Goal: Task Accomplishment & Management: Use online tool/utility

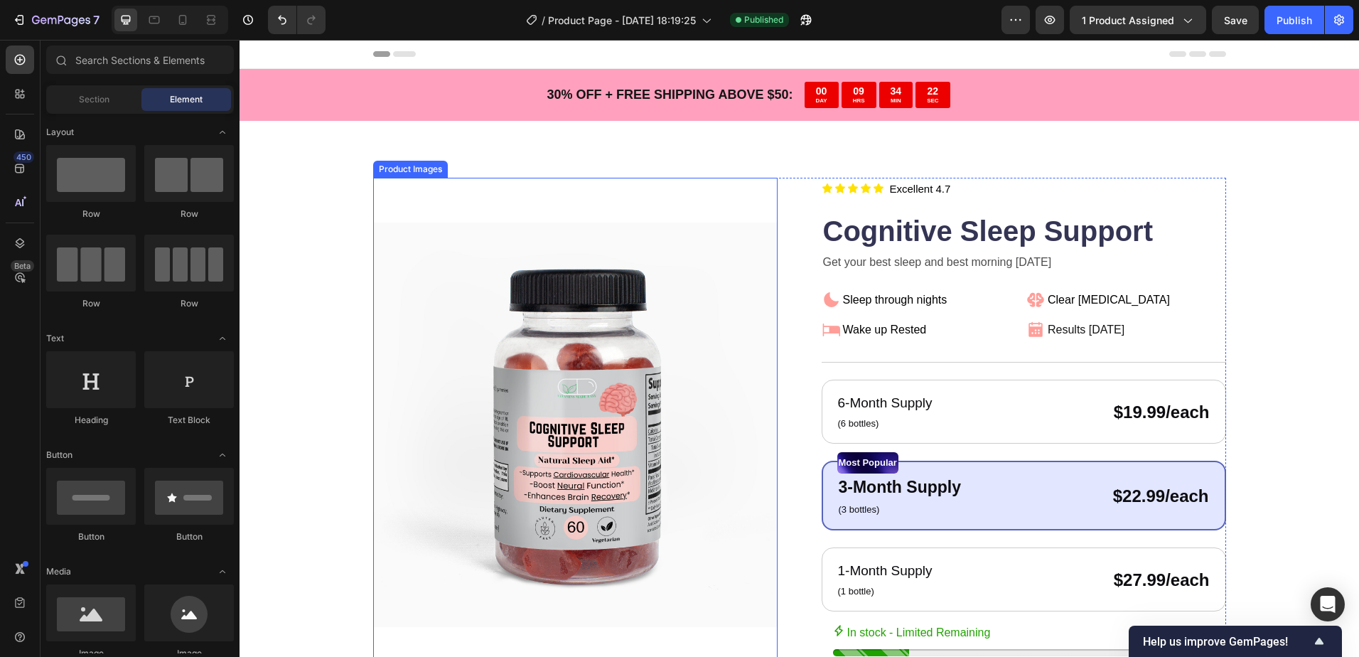
scroll to position [498, 0]
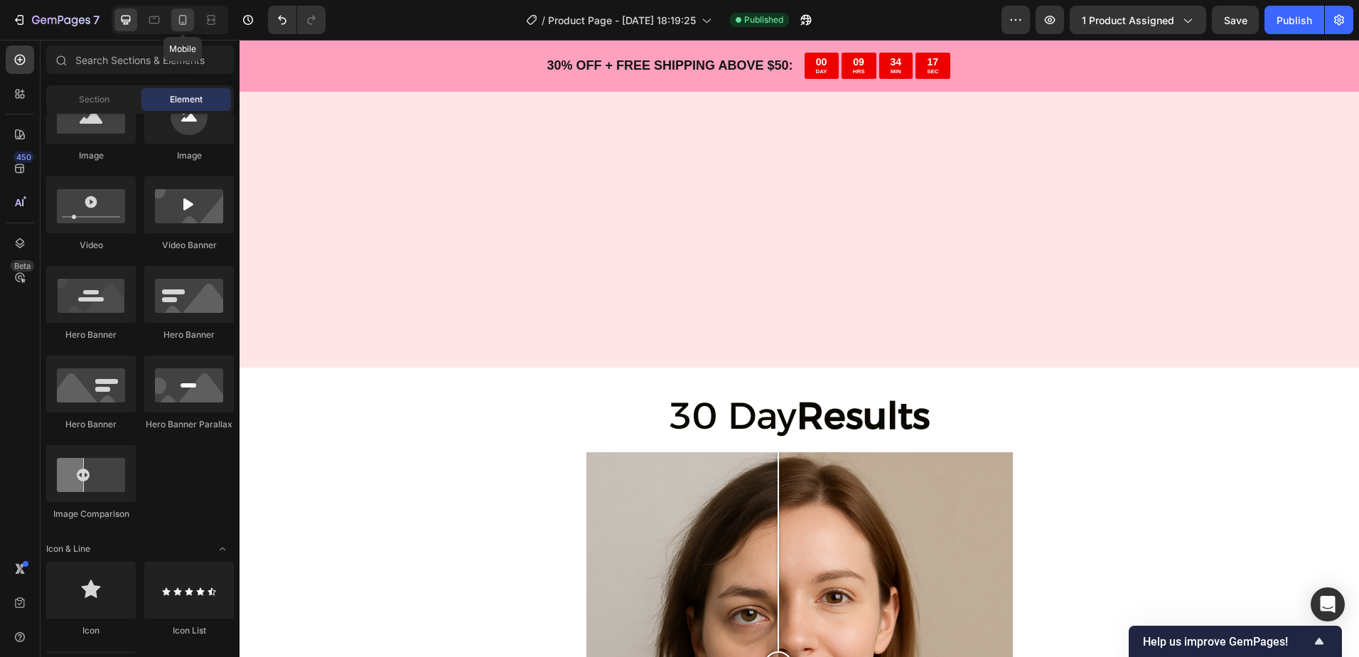
click at [185, 18] on icon at bounding box center [183, 20] width 14 height 14
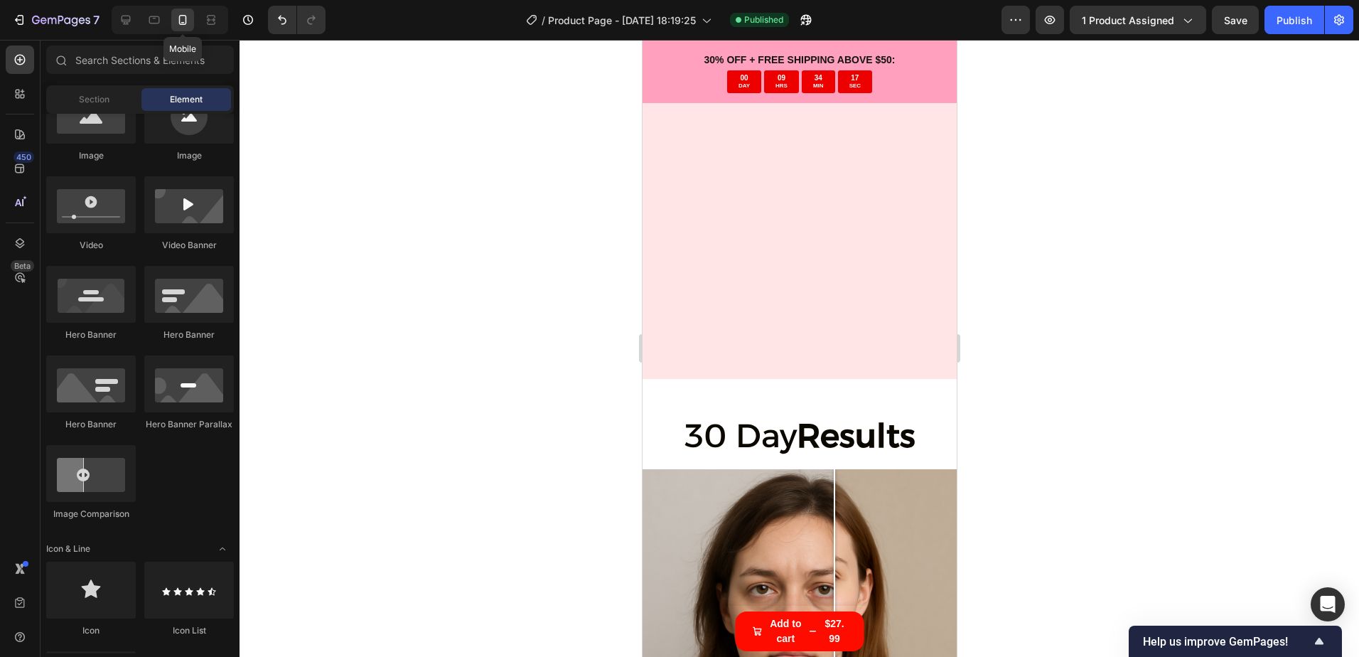
scroll to position [2264, 0]
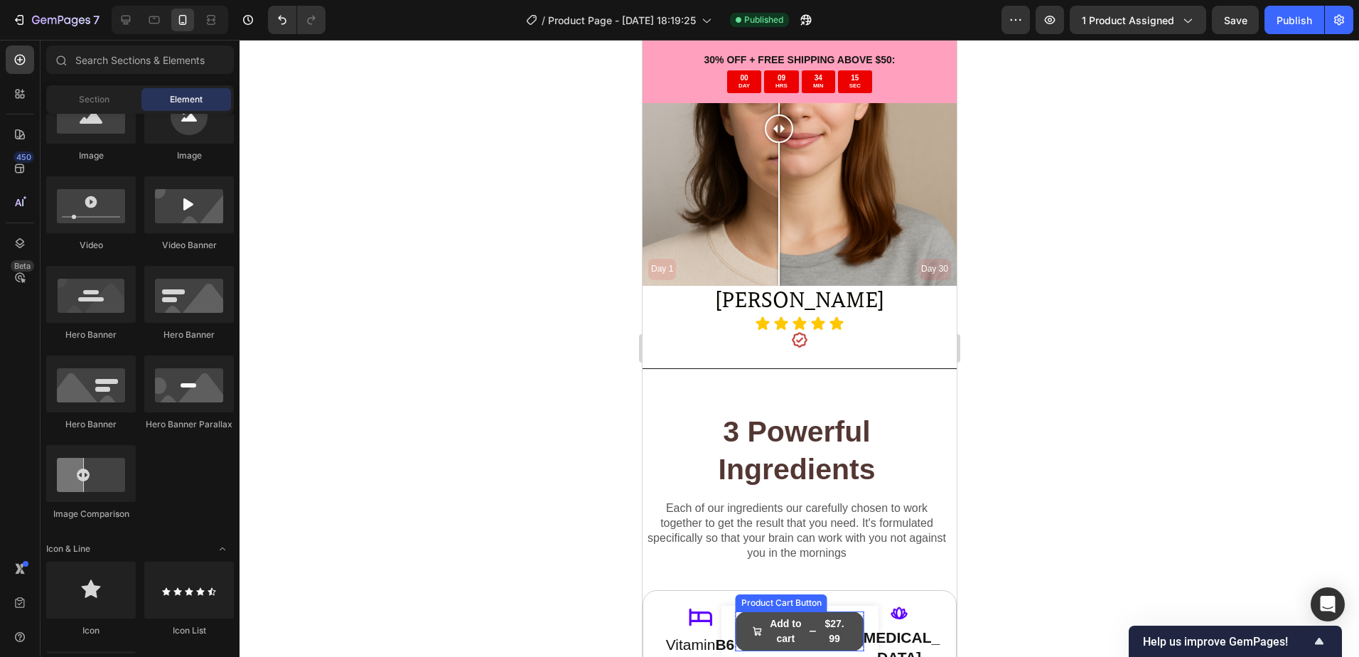
click at [822, 629] on div "$27.99" at bounding box center [834, 631] width 25 height 33
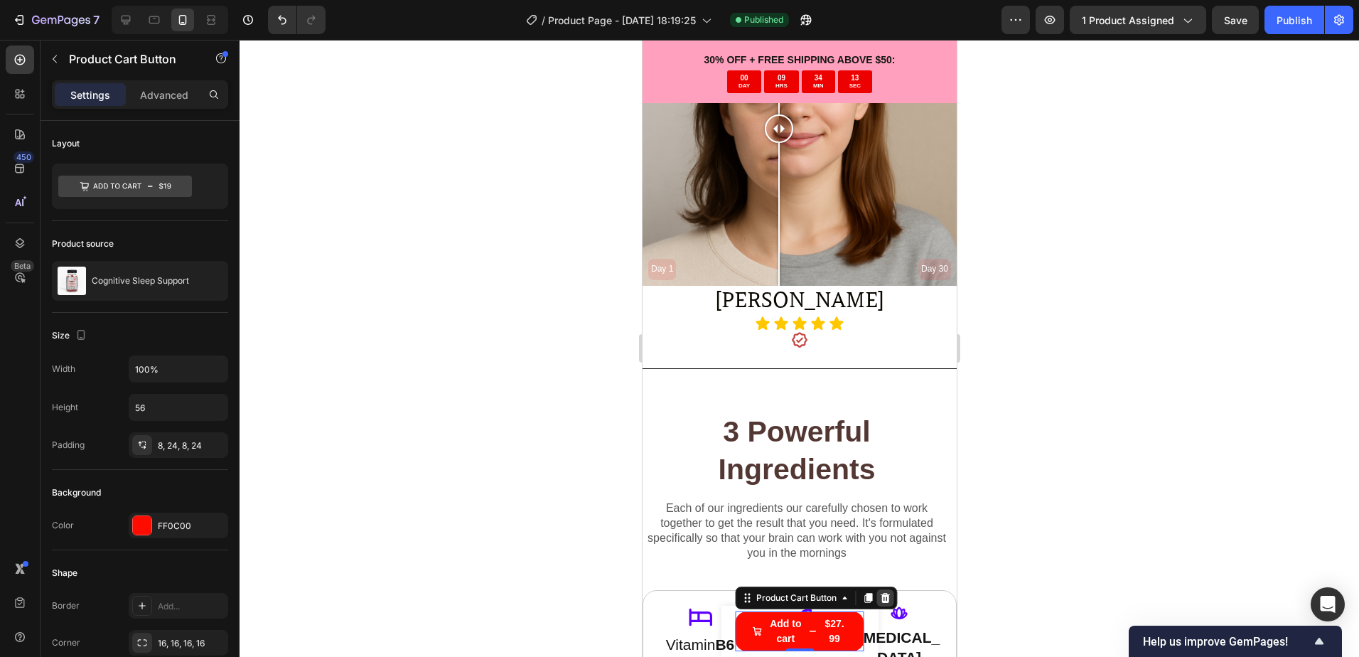
click at [881, 596] on icon at bounding box center [884, 598] width 9 height 10
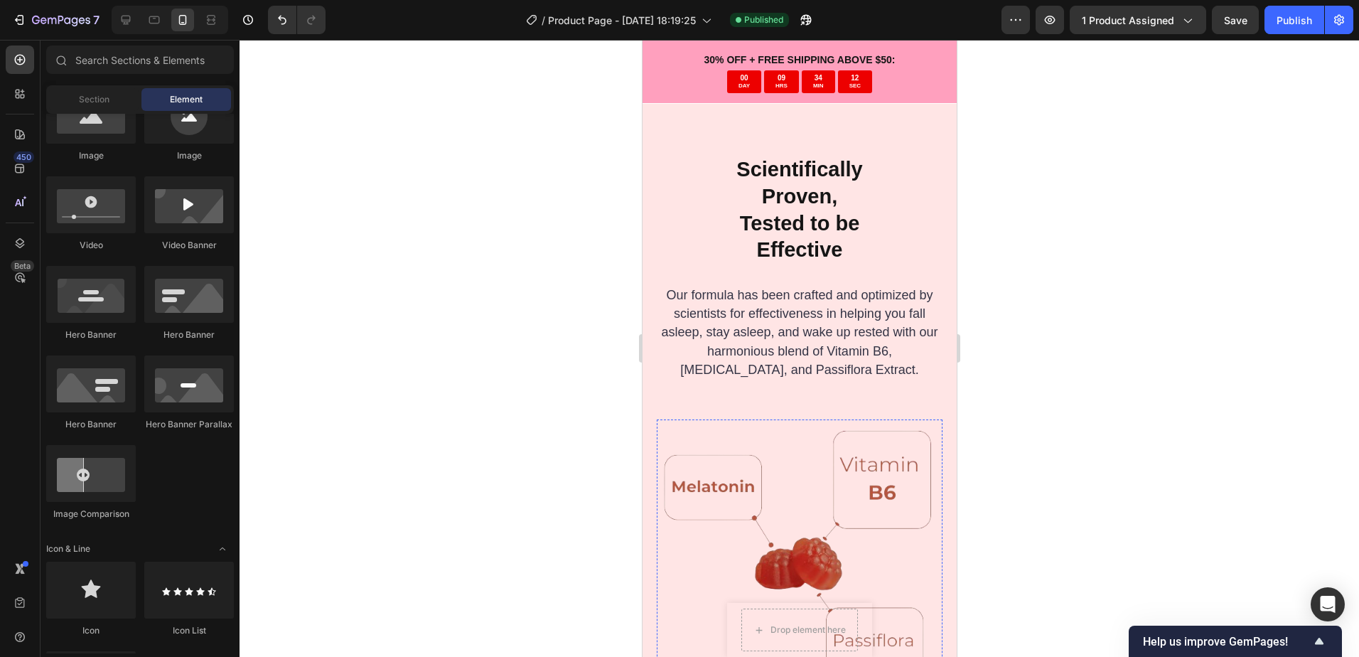
scroll to position [1624, 0]
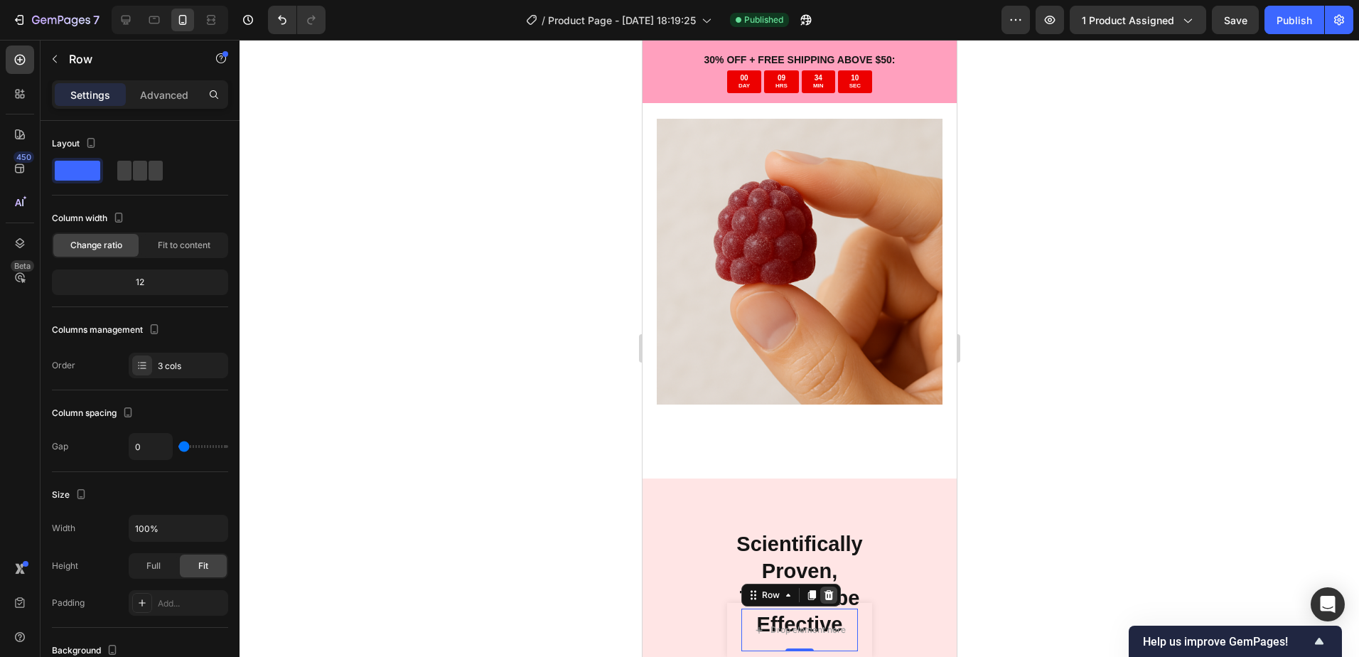
click at [824, 597] on icon at bounding box center [828, 595] width 9 height 10
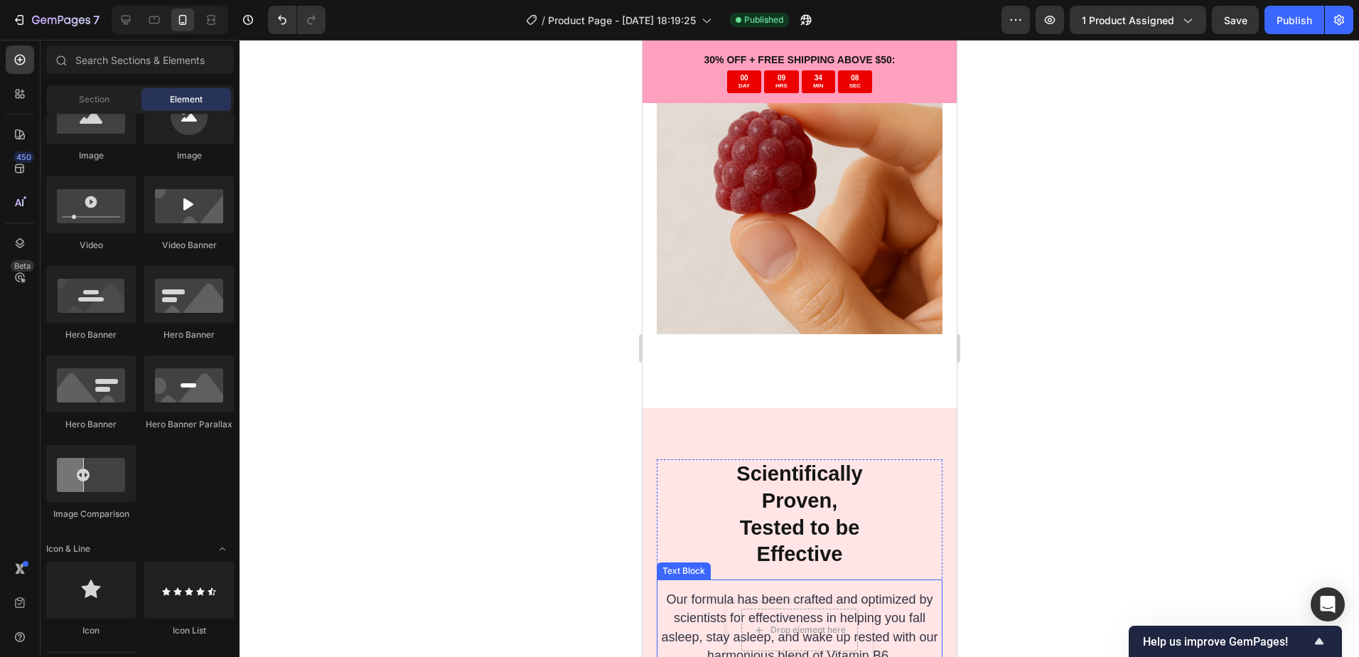
scroll to position [1766, 0]
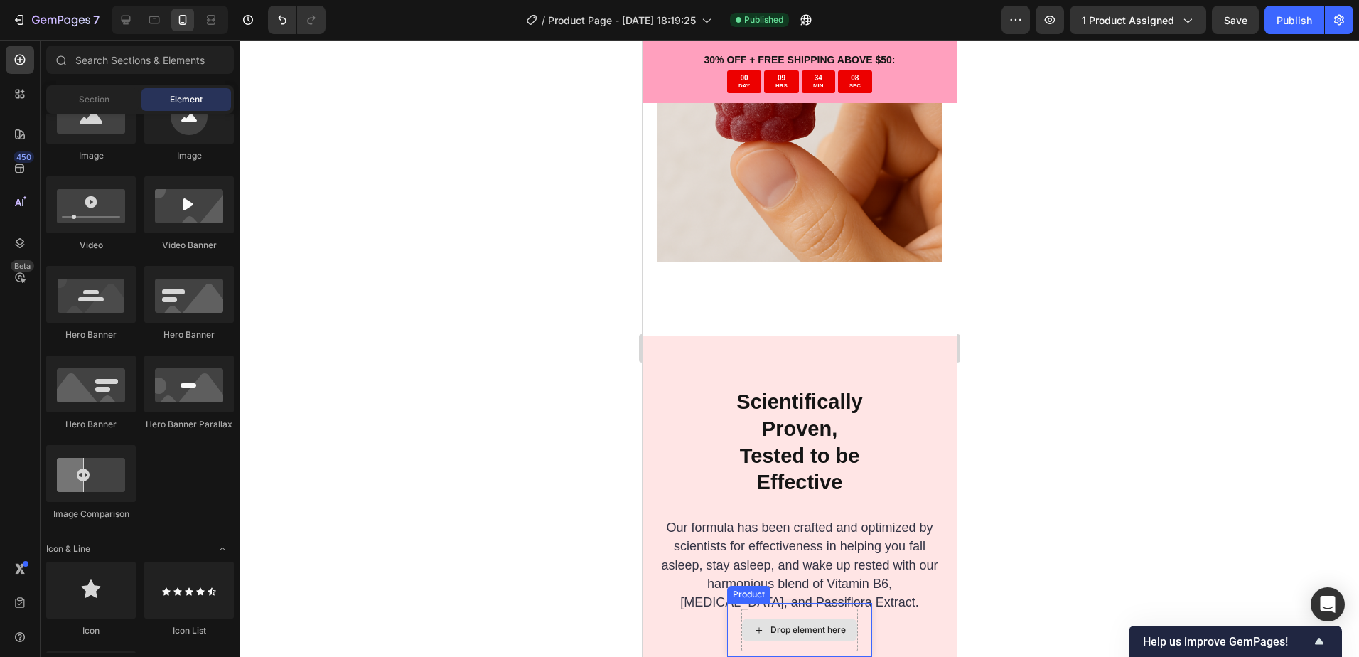
click at [834, 641] on div "Drop element here" at bounding box center [799, 630] width 115 height 23
click at [798, 636] on div "Drop element here" at bounding box center [799, 630] width 115 height 23
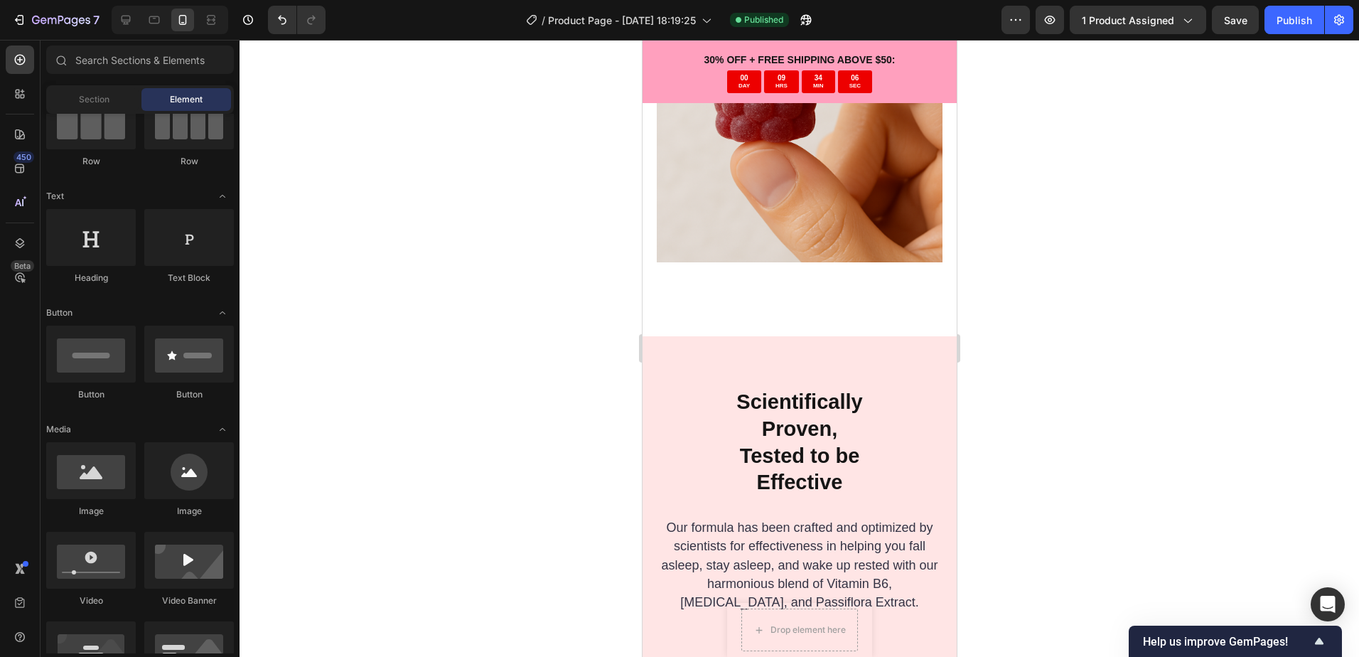
scroll to position [0, 0]
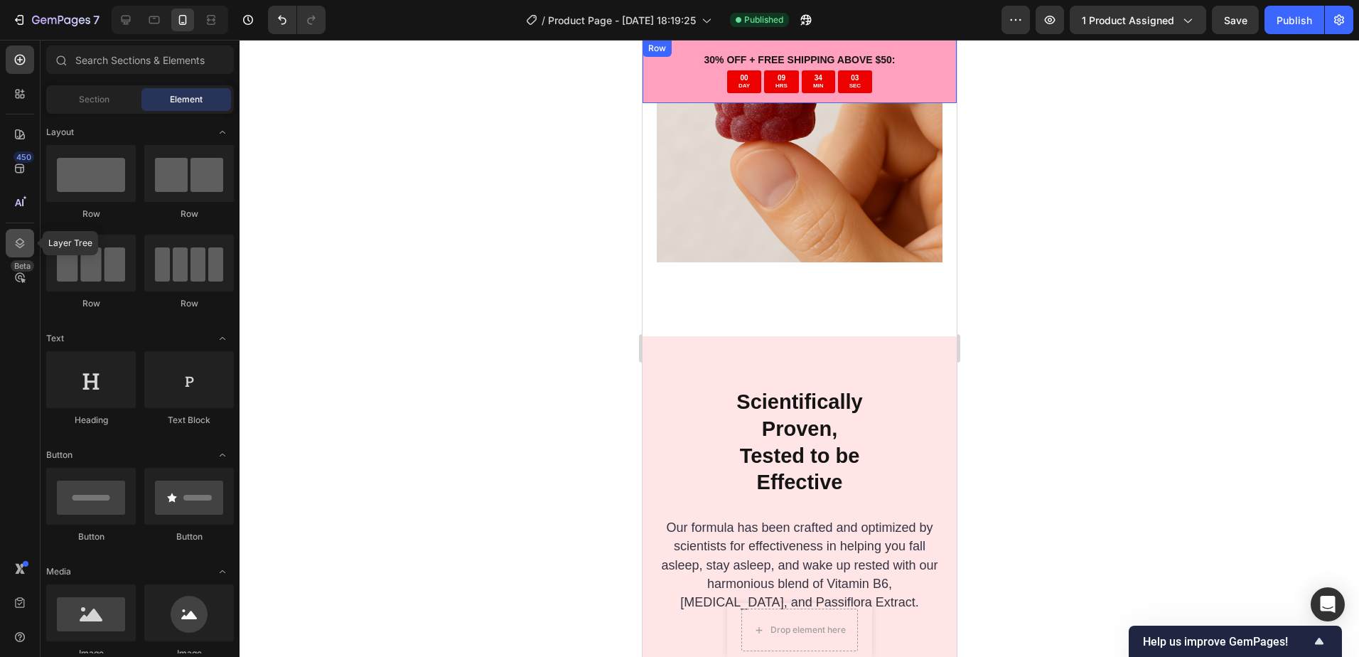
click at [21, 240] on icon at bounding box center [20, 243] width 9 height 10
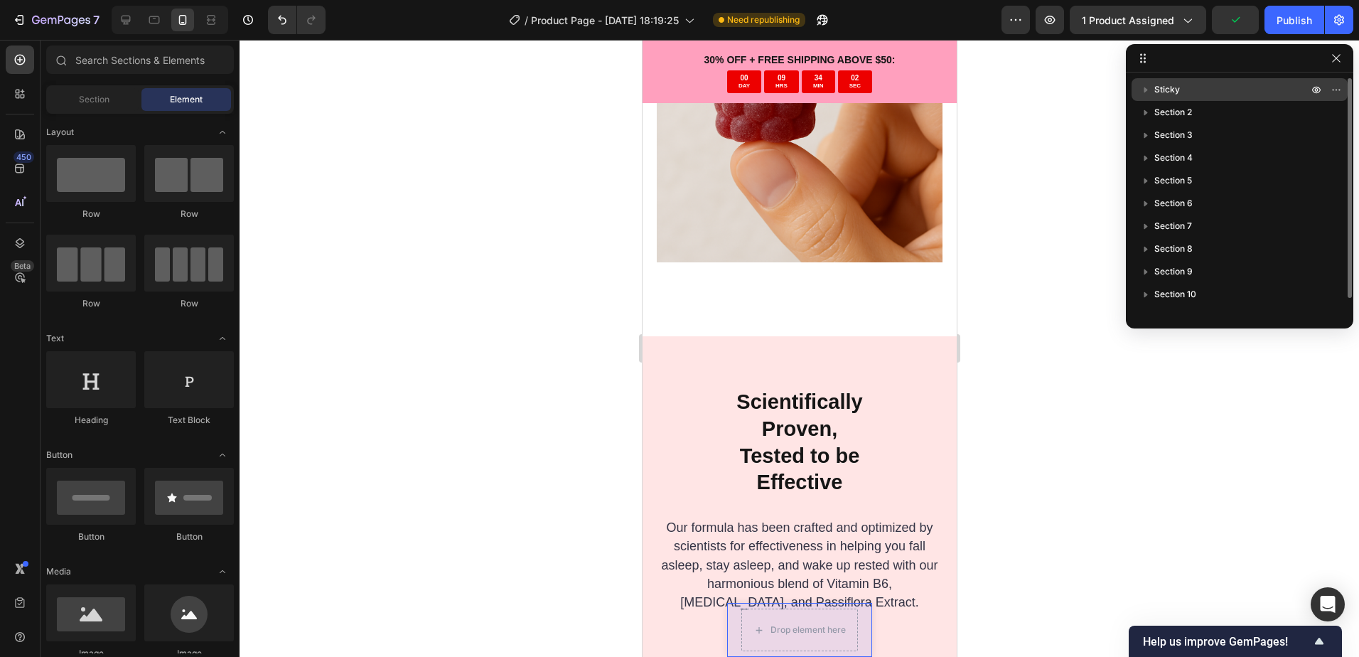
click at [1160, 91] on span "Sticky" at bounding box center [1168, 89] width 26 height 14
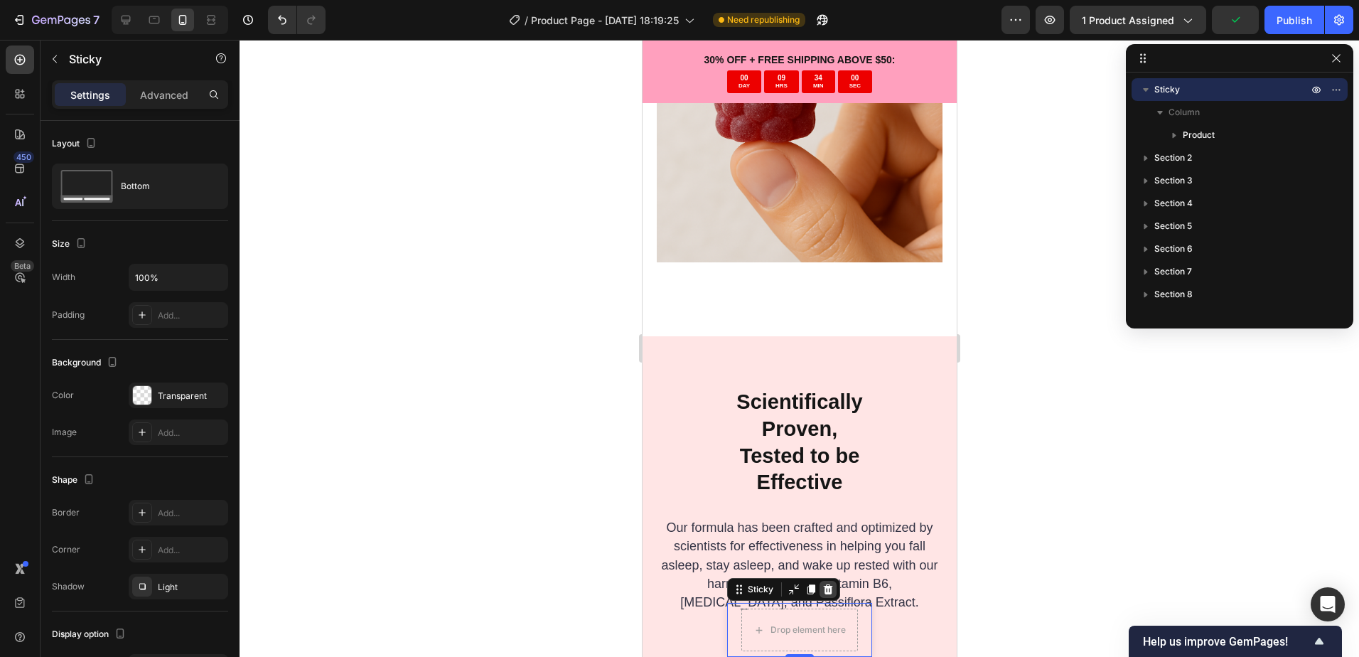
click at [823, 588] on icon at bounding box center [827, 589] width 9 height 10
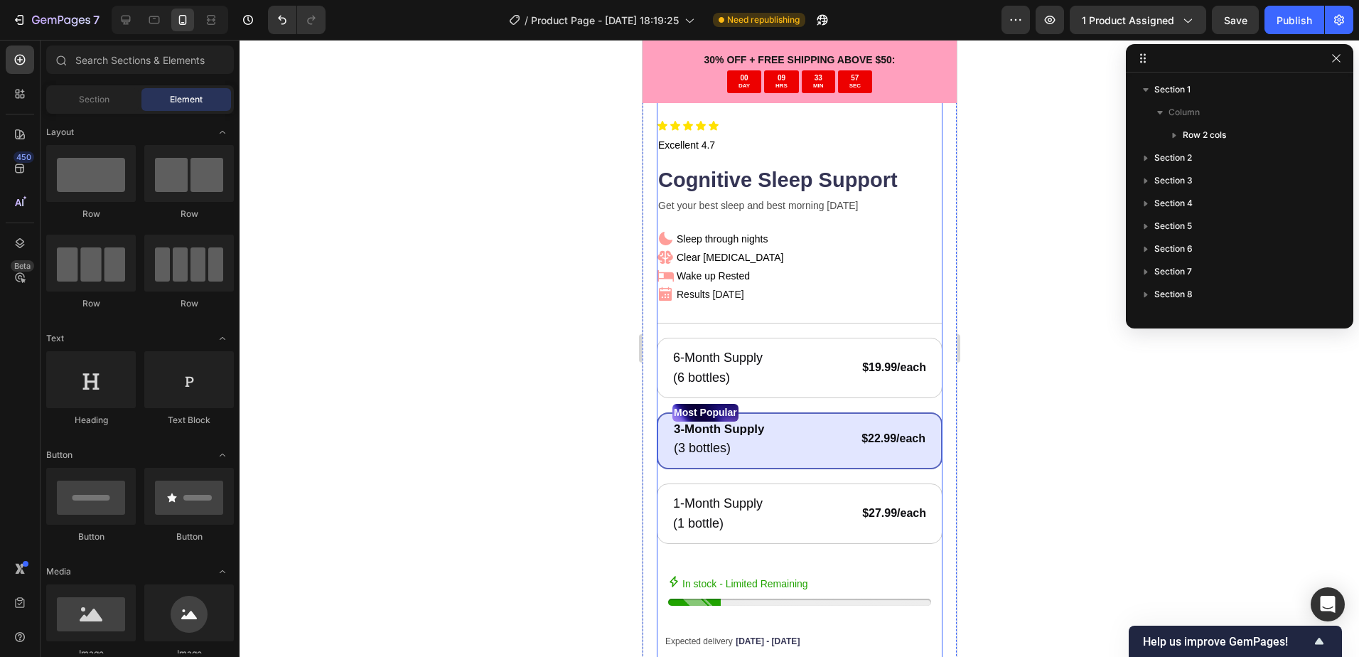
scroll to position [640, 0]
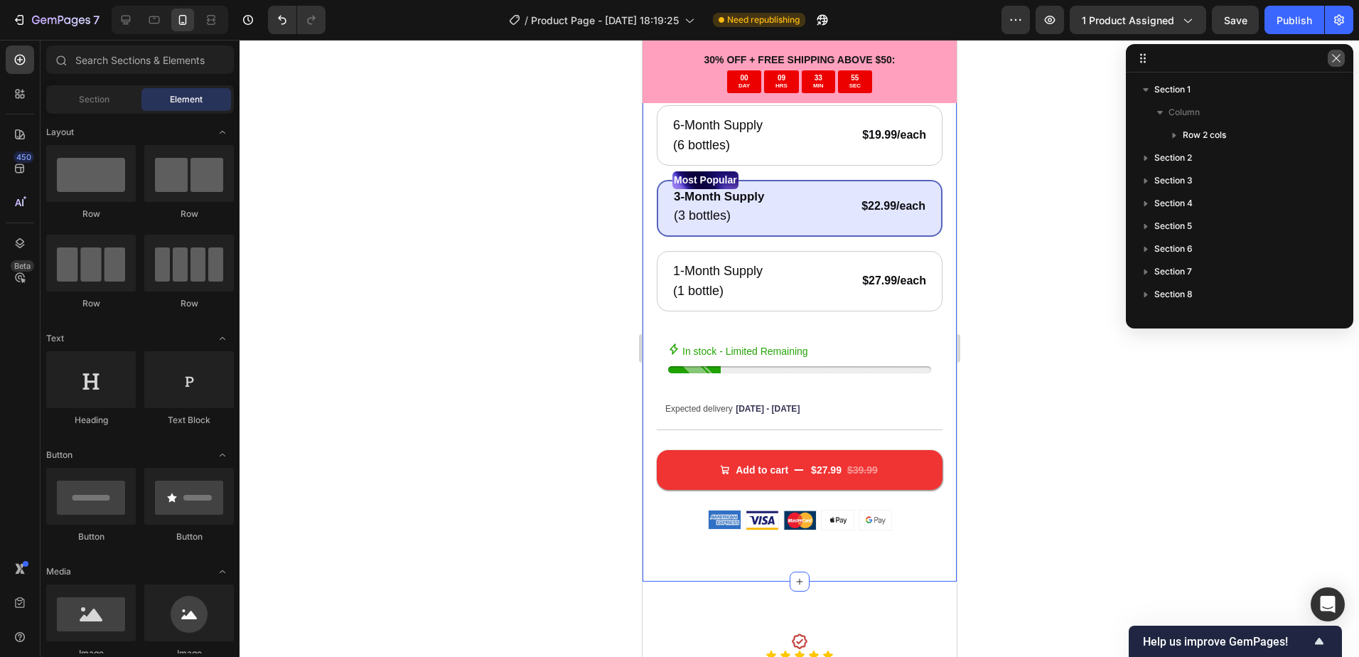
click at [1339, 54] on icon "button" at bounding box center [1336, 58] width 11 height 11
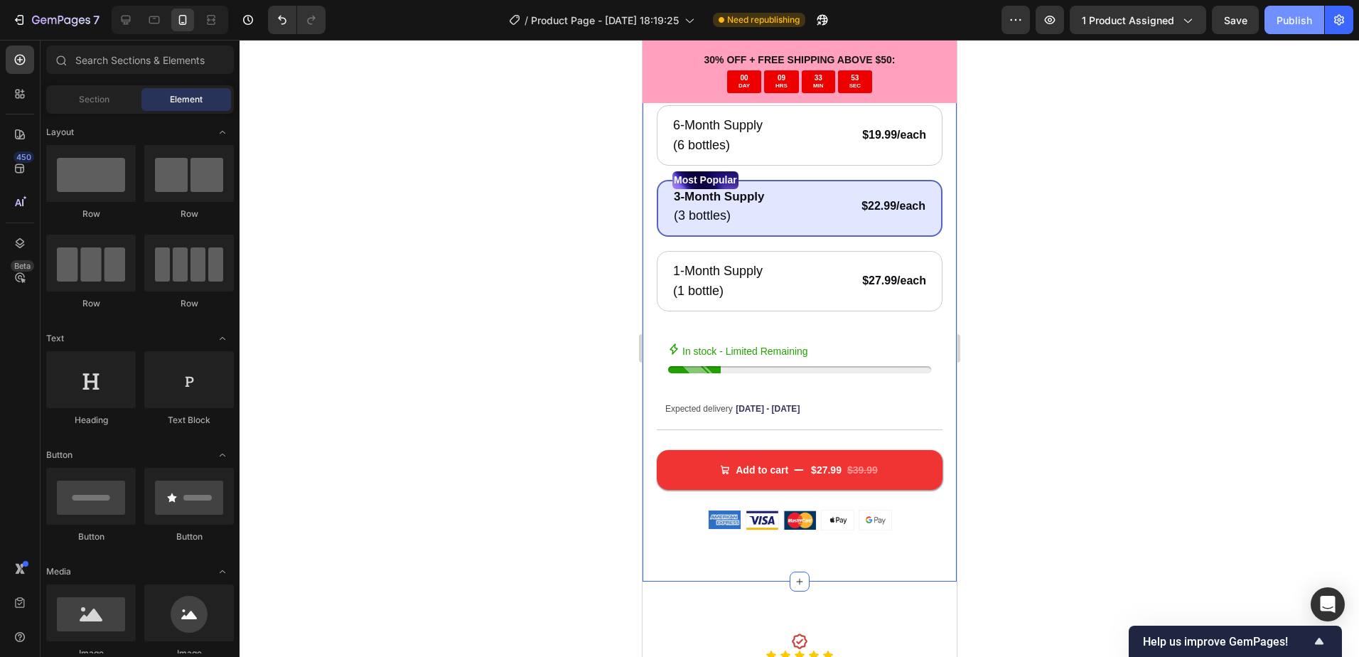
click at [1294, 31] on button "Publish" at bounding box center [1295, 20] width 60 height 28
